Goal: Task Accomplishment & Management: Complete application form

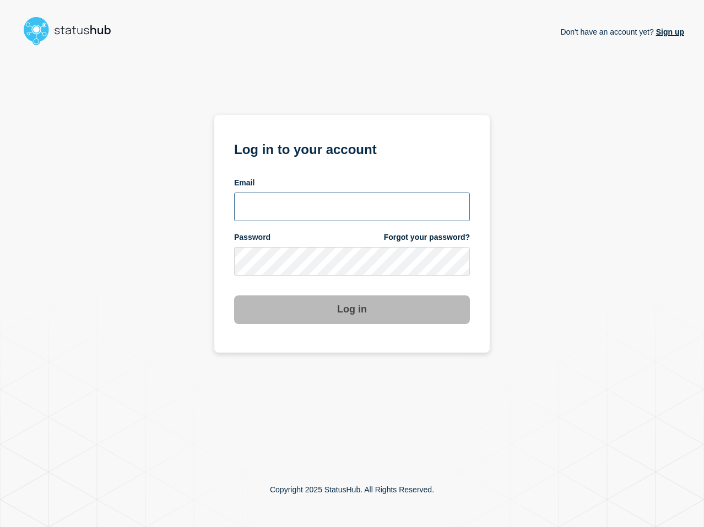
type input "[PERSON_NAME][EMAIL_ADDRESS][PERSON_NAME][DOMAIN_NAME]"
drag, startPoint x: 557, startPoint y: 272, endPoint x: 514, endPoint y: 278, distance: 43.4
click at [557, 272] on div "Don't have an account yet? Sign up Log in to your account Email [PERSON_NAME][E…" at bounding box center [352, 251] width 664 height 402
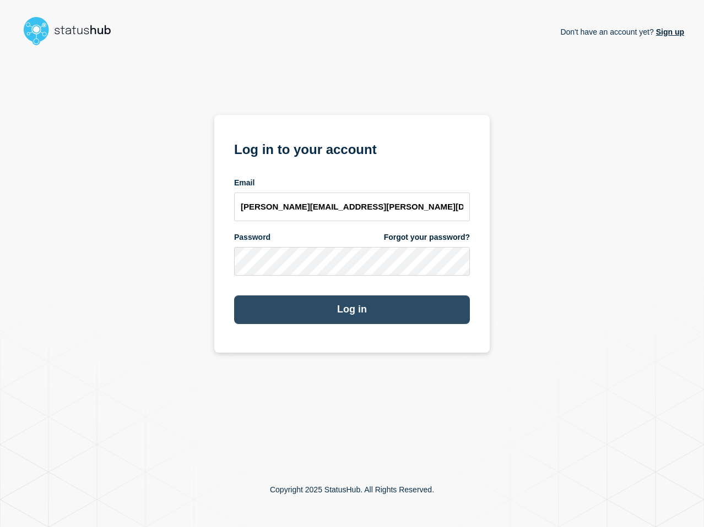
drag, startPoint x: 370, startPoint y: 290, endPoint x: 372, endPoint y: 302, distance: 12.9
click at [370, 290] on div "Log in" at bounding box center [352, 305] width 236 height 37
click at [372, 304] on button "Log in" at bounding box center [352, 310] width 236 height 29
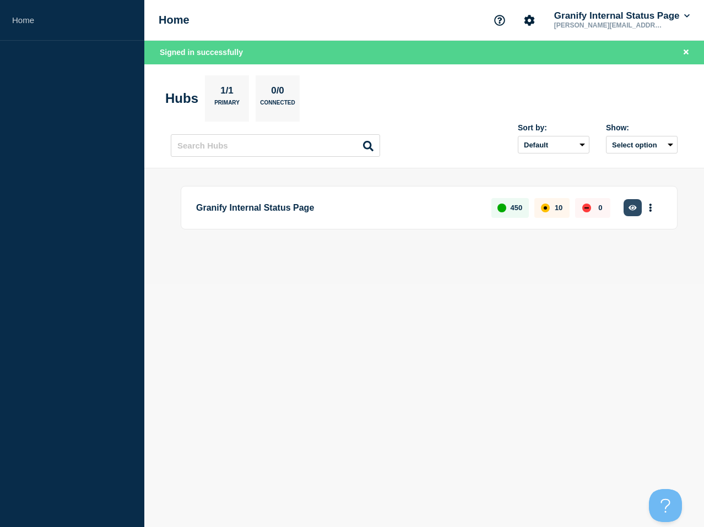
click at [628, 208] on icon "button" at bounding box center [632, 207] width 8 height 7
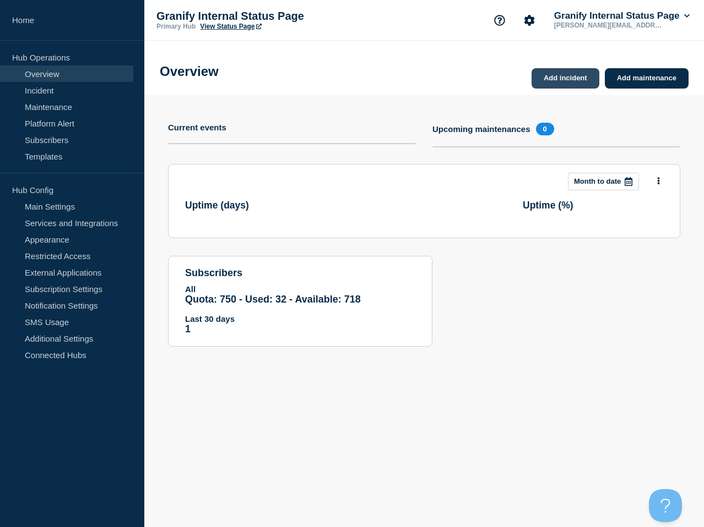
click at [577, 83] on link "Add incident" at bounding box center [565, 78] width 68 height 20
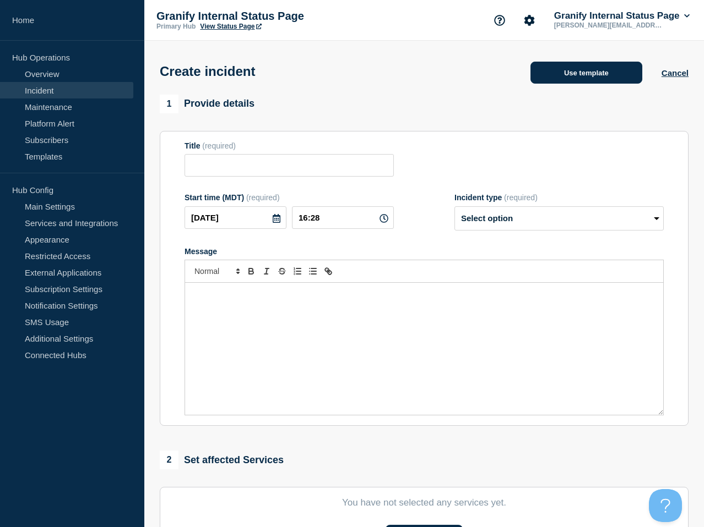
click at [569, 74] on button "Use template" at bounding box center [586, 73] width 112 height 22
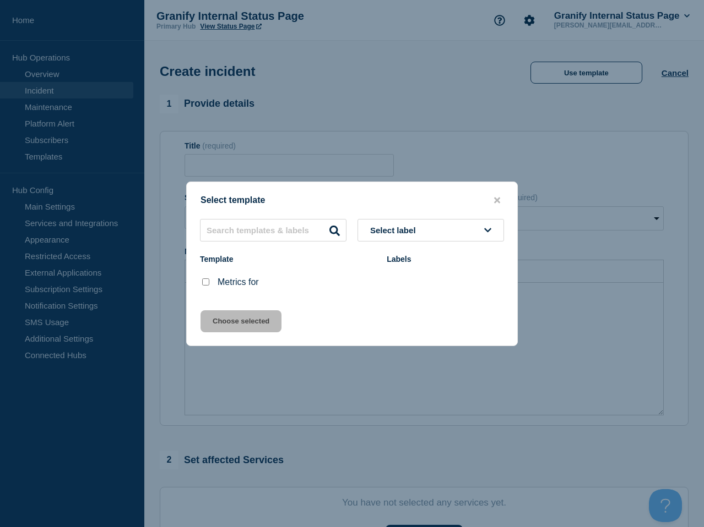
click at [205, 285] on input "Metrics for checkbox" at bounding box center [205, 282] width 7 height 7
checkbox input "true"
click at [258, 332] on button "Choose selected" at bounding box center [240, 321] width 81 height 22
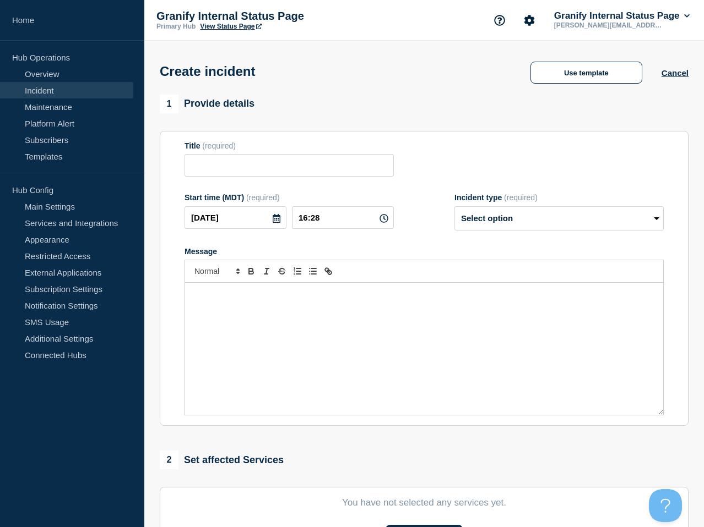
type input "Metrics for"
select select "monitoring"
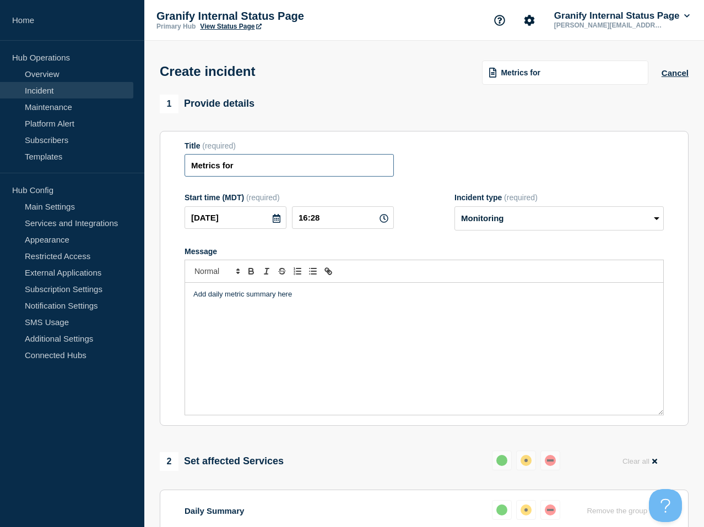
click at [270, 170] on input "Metrics for" at bounding box center [288, 165] width 209 height 23
type input "Metrics for 10/8"
click at [323, 323] on div "Add daily metric summary here" at bounding box center [424, 349] width 478 height 132
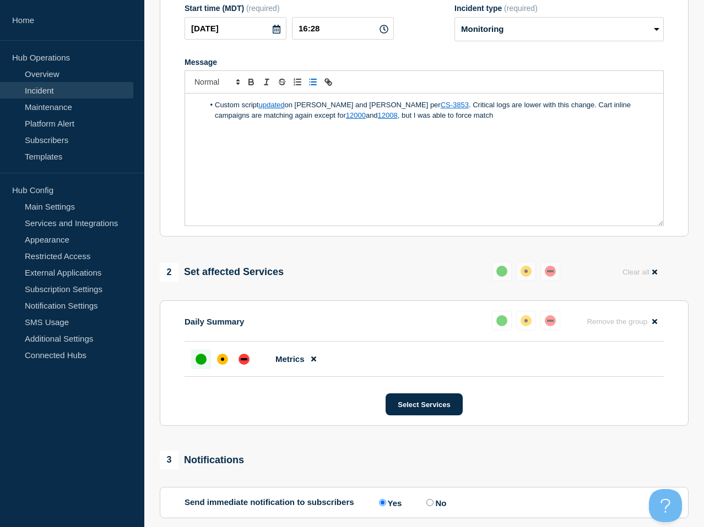
scroll to position [303, 0]
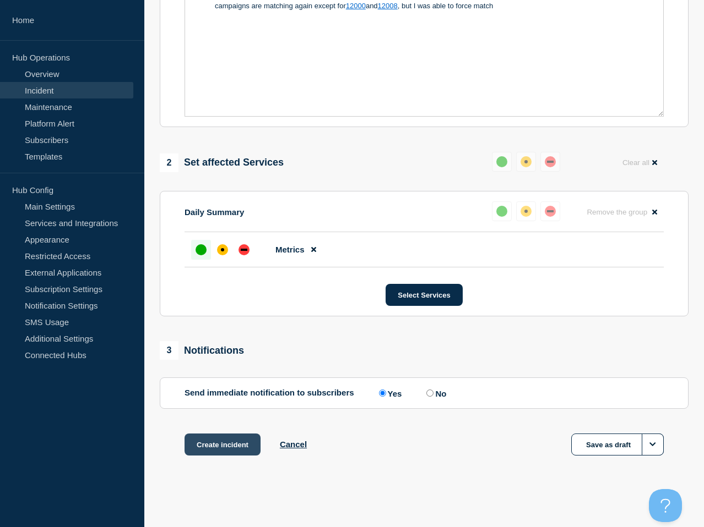
click at [233, 456] on button "Create incident" at bounding box center [222, 445] width 76 height 22
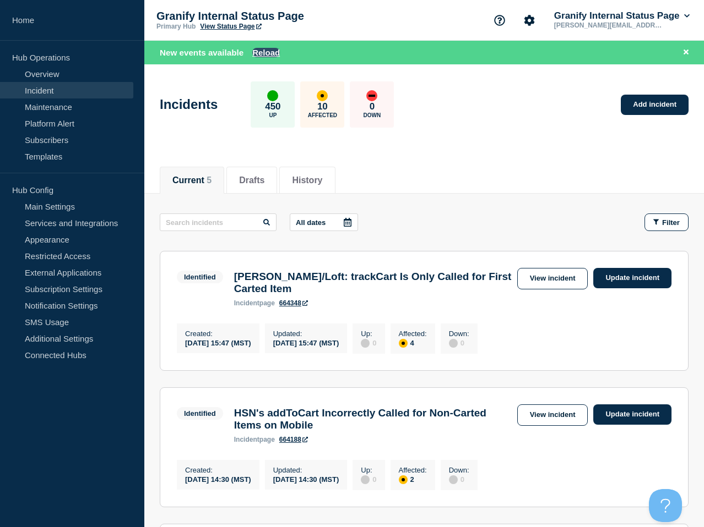
click at [262, 56] on button "Reload" at bounding box center [266, 52] width 28 height 9
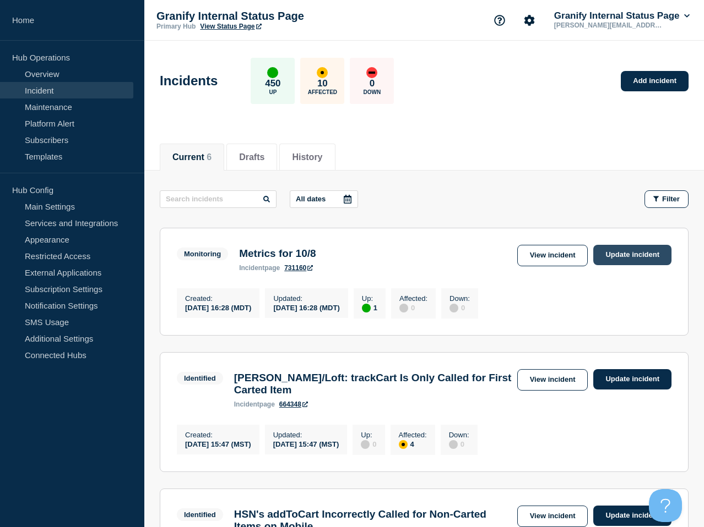
click at [648, 255] on link "Update incident" at bounding box center [632, 255] width 78 height 20
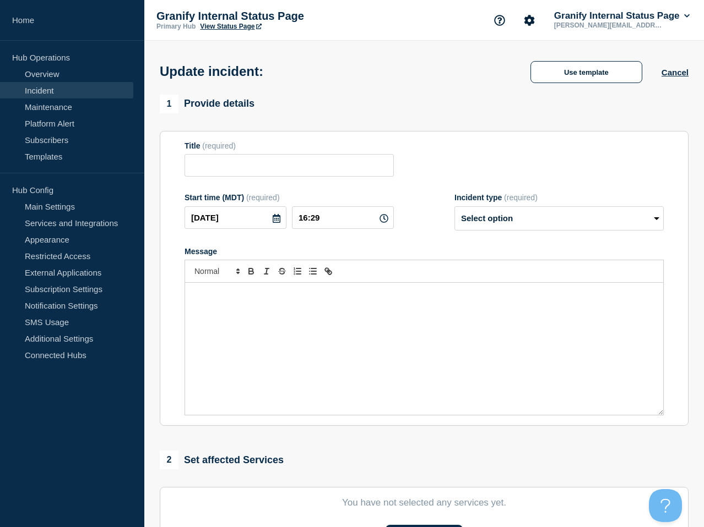
type input "Metrics for 10/8"
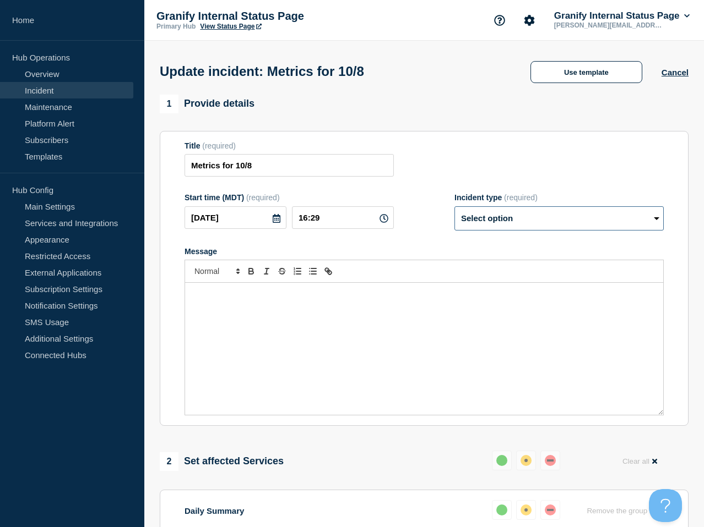
click at [509, 230] on select "Select option Investigating Identified Monitoring Resolved" at bounding box center [558, 218] width 209 height 24
select select "resolved"
click at [454, 214] on select "Select option Investigating Identified Monitoring Resolved" at bounding box center [558, 218] width 209 height 24
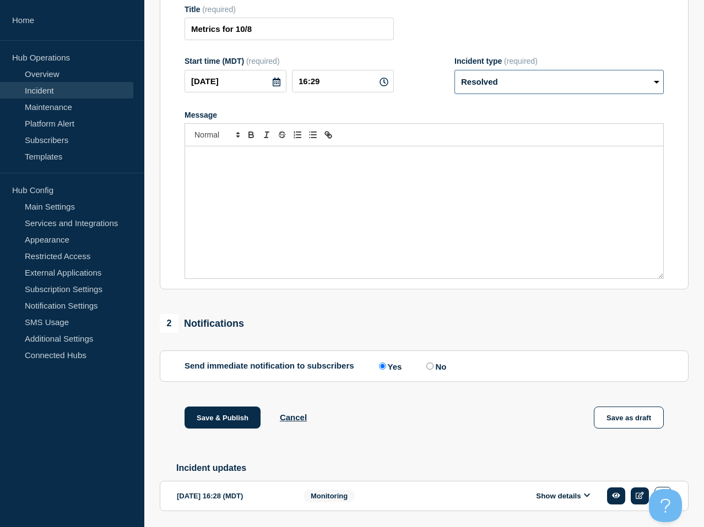
scroll to position [167, 0]
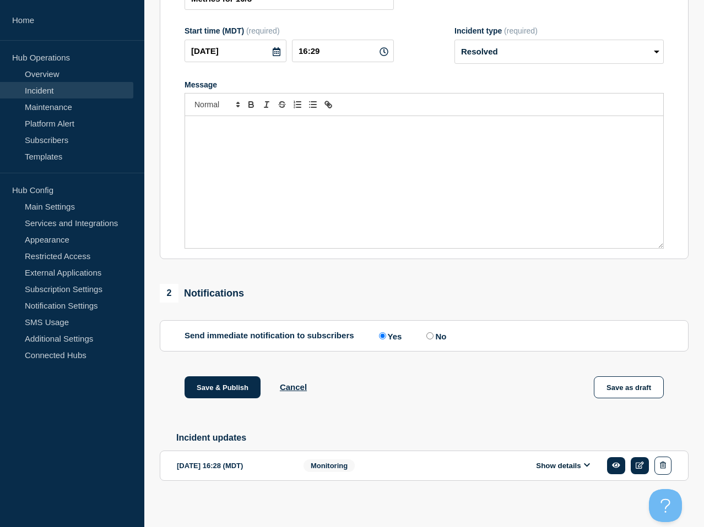
drag, startPoint x: 425, startPoint y: 345, endPoint x: 287, endPoint y: 359, distance: 138.9
click at [426, 340] on input "No" at bounding box center [429, 335] width 7 height 7
radio input "true"
radio input "false"
click at [218, 399] on button "Save & Publish" at bounding box center [222, 388] width 76 height 22
